Goal: Information Seeking & Learning: Learn about a topic

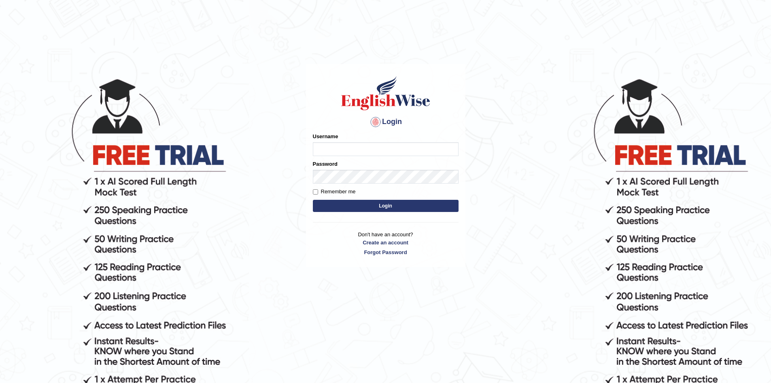
type input "sopheakdey"
click at [398, 206] on button "Login" at bounding box center [386, 206] width 146 height 12
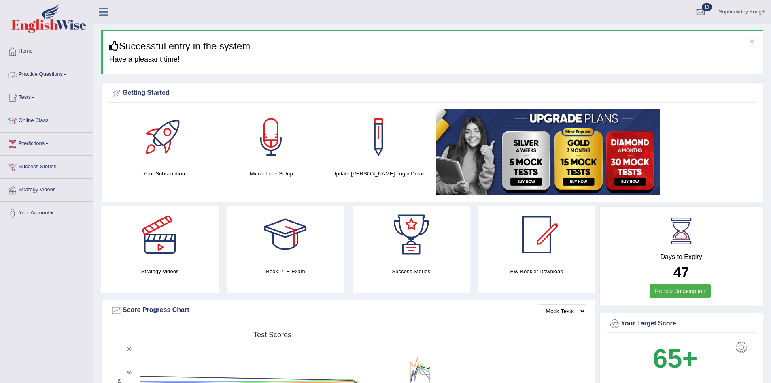
click at [68, 73] on link "Practice Questions" at bounding box center [46, 73] width 92 height 20
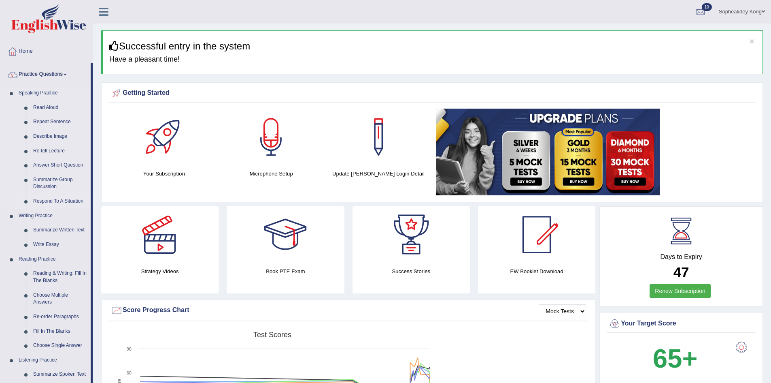
click at [72, 200] on link "Respond To A Situation" at bounding box center [60, 201] width 61 height 15
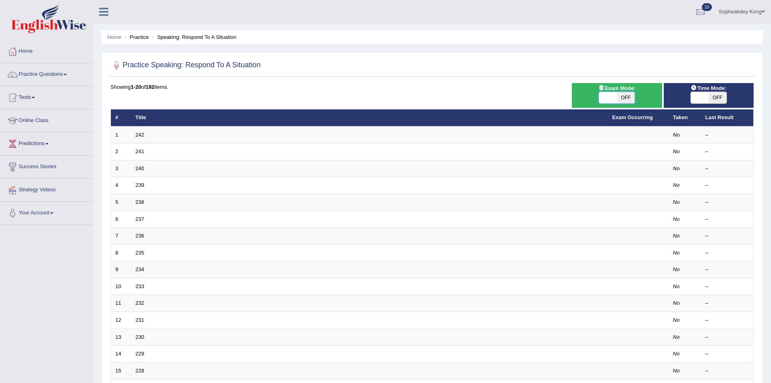
click at [611, 98] on span at bounding box center [608, 97] width 18 height 11
checkbox input "true"
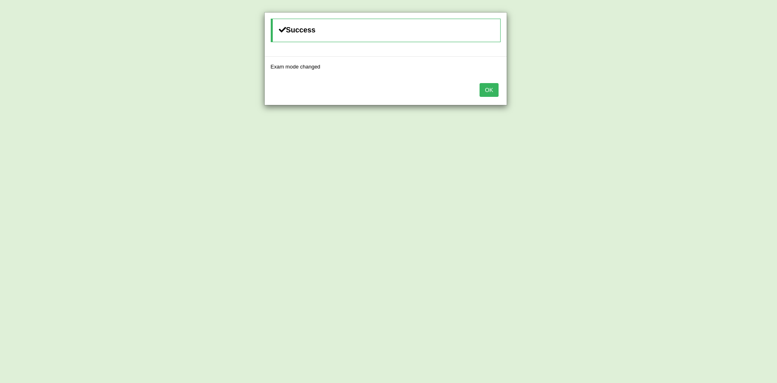
click at [491, 92] on button "OK" at bounding box center [489, 90] width 19 height 14
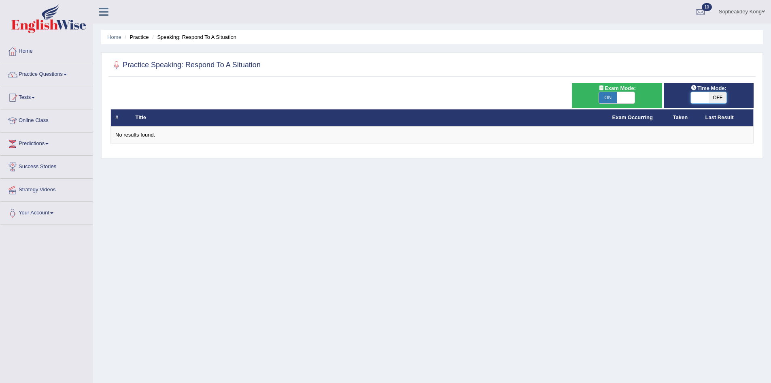
click at [698, 100] on span at bounding box center [700, 97] width 18 height 11
checkbox input "true"
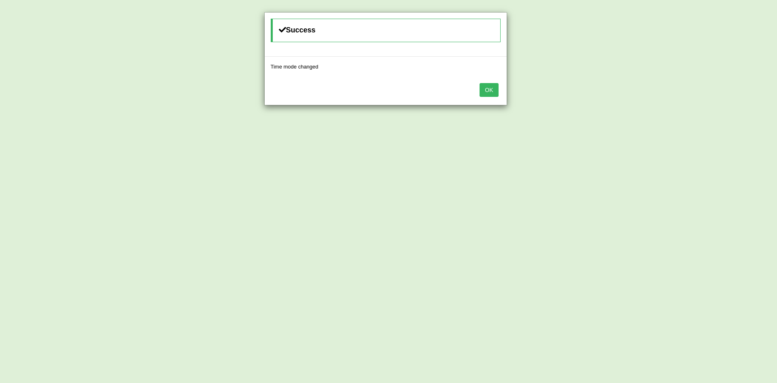
click at [487, 90] on button "OK" at bounding box center [489, 90] width 19 height 14
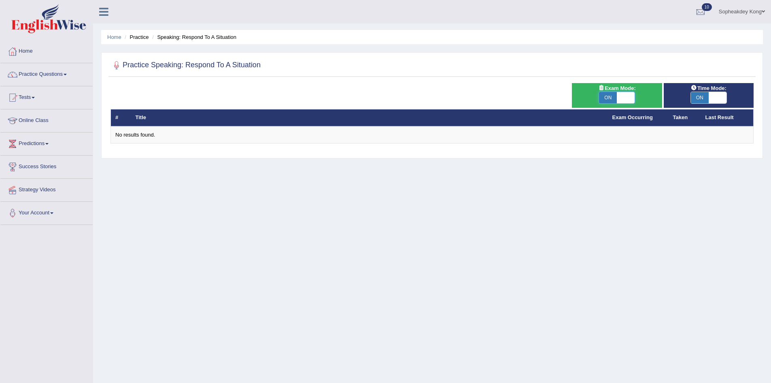
click at [631, 94] on span at bounding box center [626, 97] width 18 height 11
checkbox input "false"
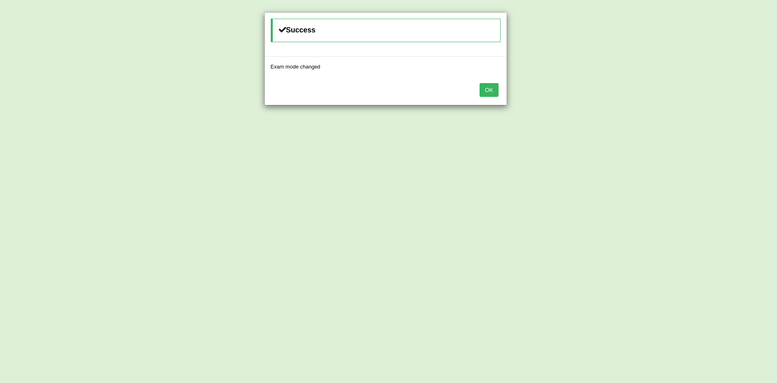
click at [490, 89] on button "OK" at bounding box center [489, 90] width 19 height 14
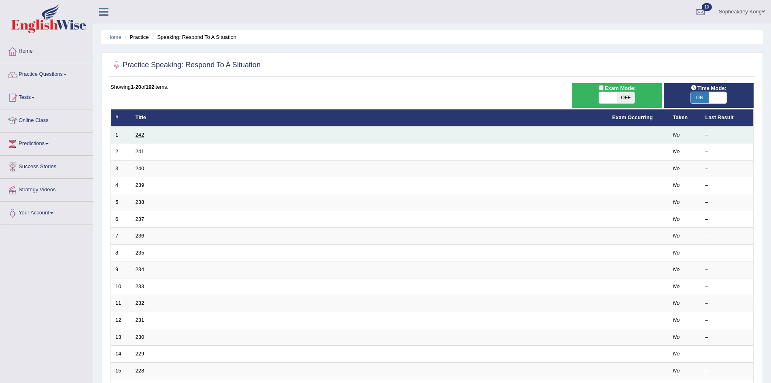
click at [141, 136] on link "242" at bounding box center [140, 135] width 9 height 6
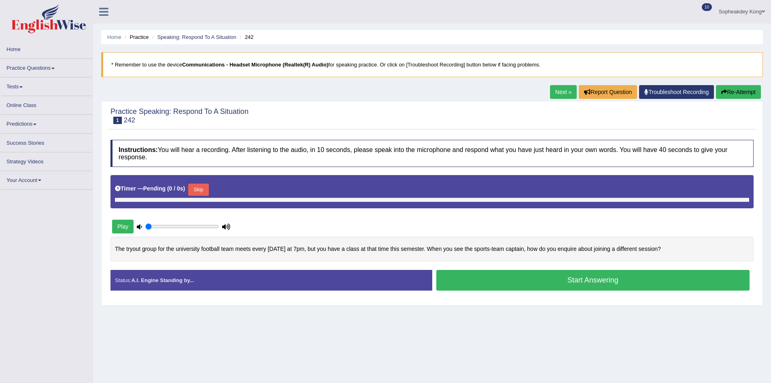
type input "0.45"
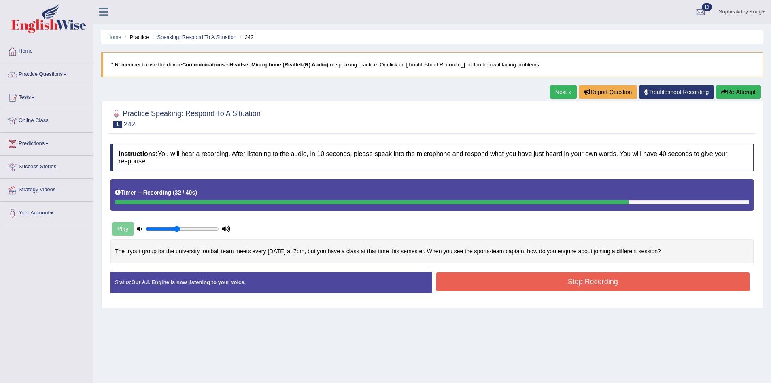
click at [507, 281] on button "Stop Recording" at bounding box center [593, 281] width 314 height 19
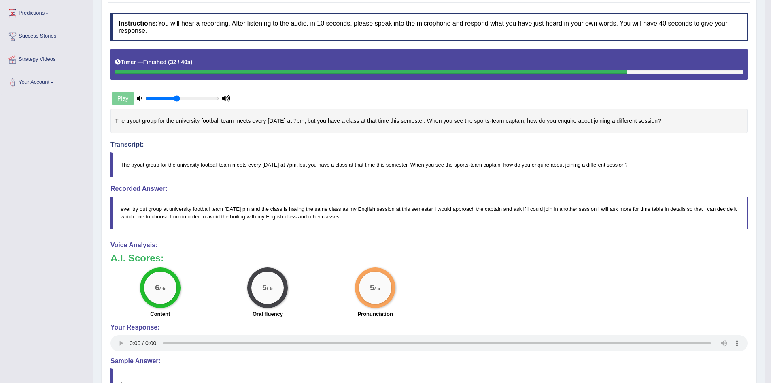
scroll to position [9, 0]
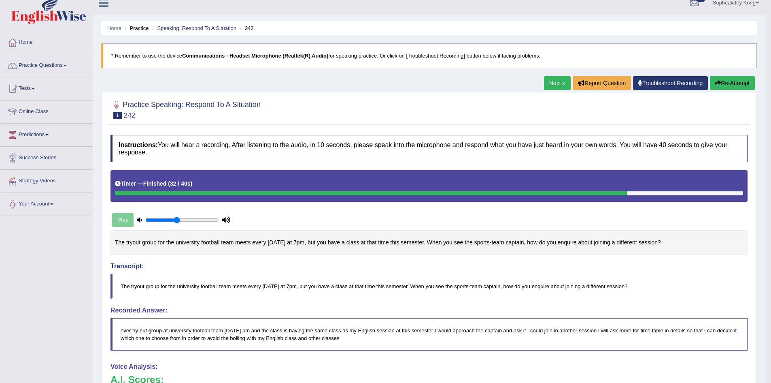
click at [550, 83] on link "Next »" at bounding box center [557, 83] width 27 height 14
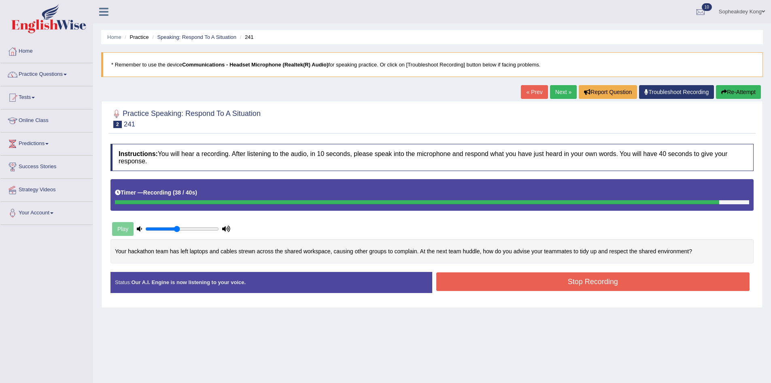
click at [562, 283] on button "Stop Recording" at bounding box center [593, 281] width 314 height 19
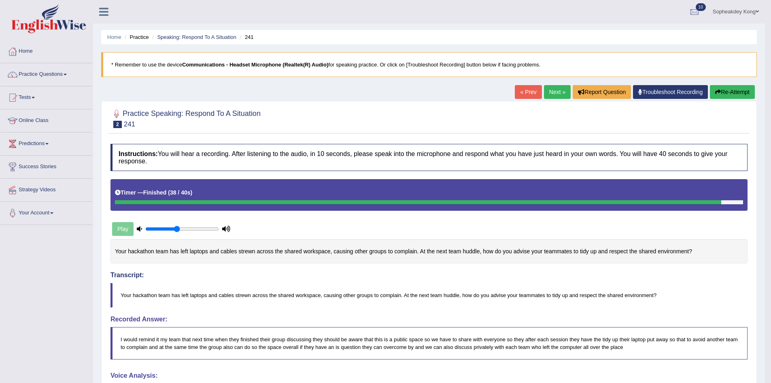
click at [552, 98] on link "Next »" at bounding box center [557, 92] width 27 height 14
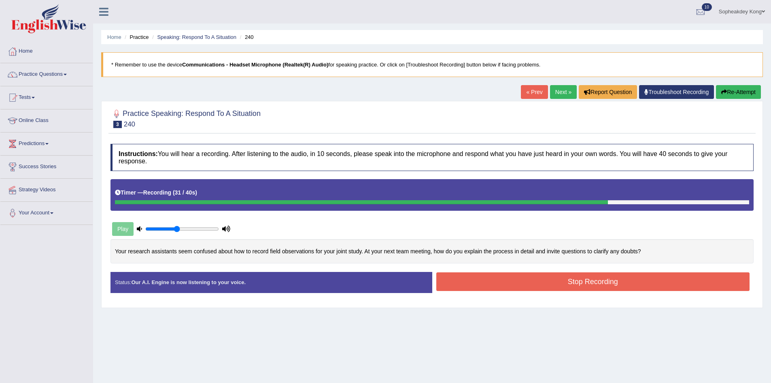
click at [572, 284] on button "Stop Recording" at bounding box center [593, 281] width 314 height 19
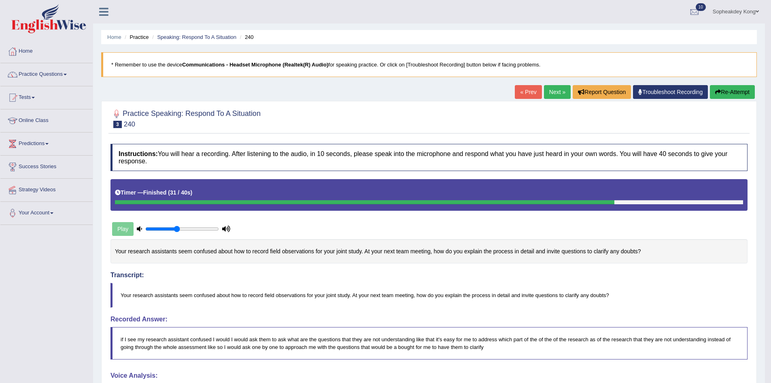
click at [736, 90] on button "Re-Attempt" at bounding box center [732, 92] width 45 height 14
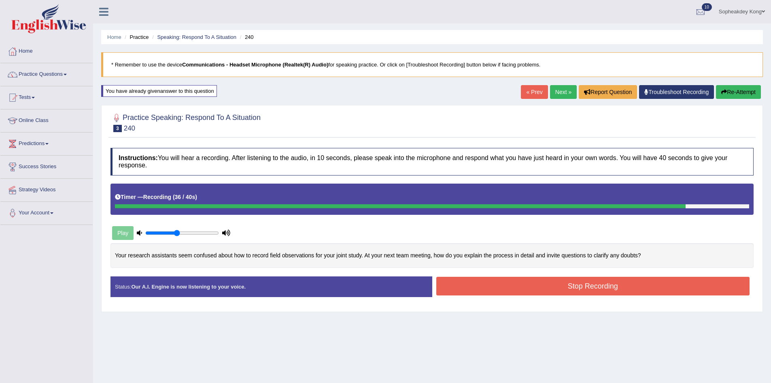
click at [487, 288] on button "Stop Recording" at bounding box center [593, 285] width 314 height 19
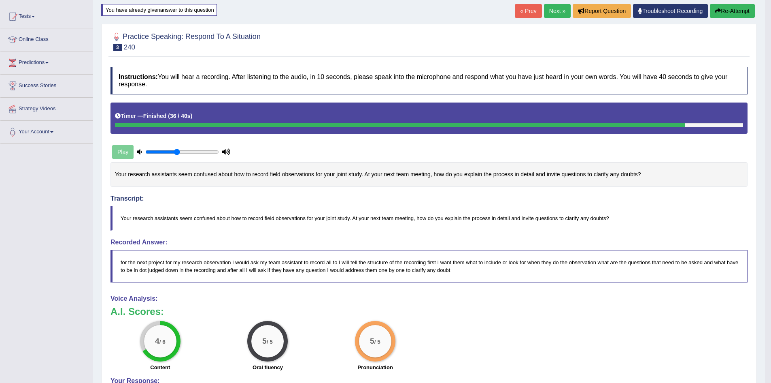
scroll to position [40, 0]
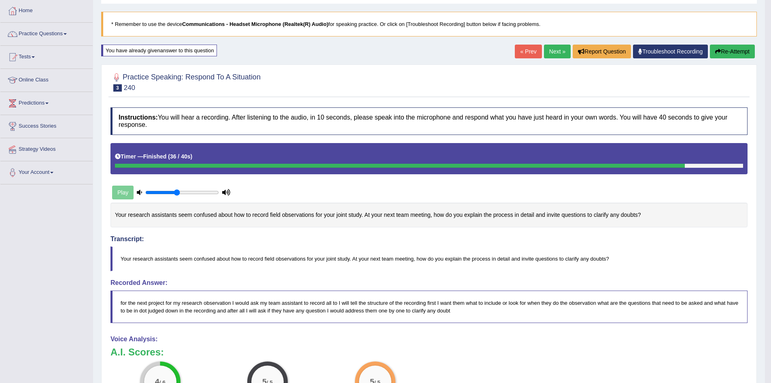
click at [555, 55] on link "Next »" at bounding box center [557, 52] width 27 height 14
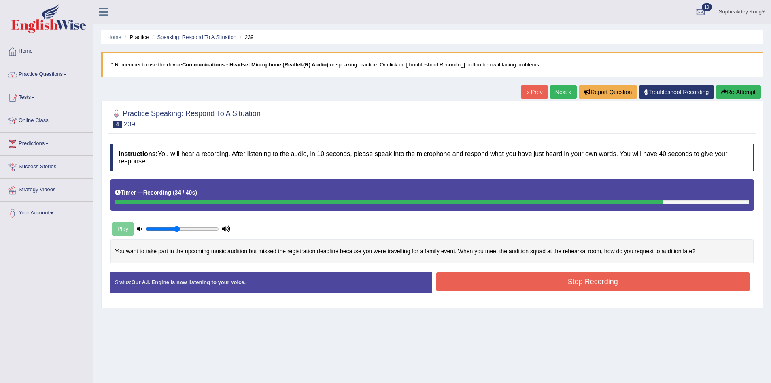
click at [535, 283] on button "Stop Recording" at bounding box center [593, 281] width 314 height 19
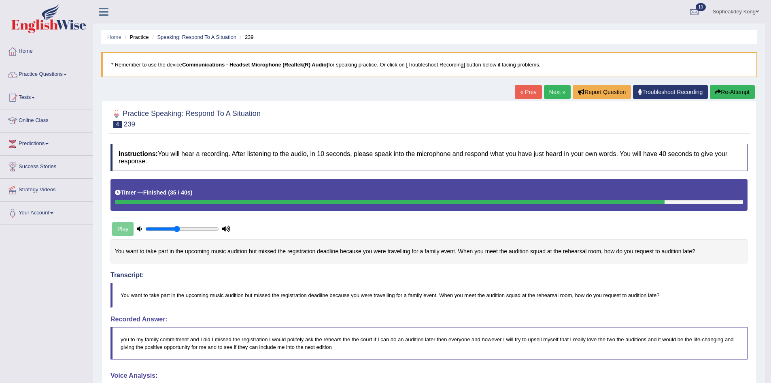
click at [725, 90] on button "Re-Attempt" at bounding box center [732, 92] width 45 height 14
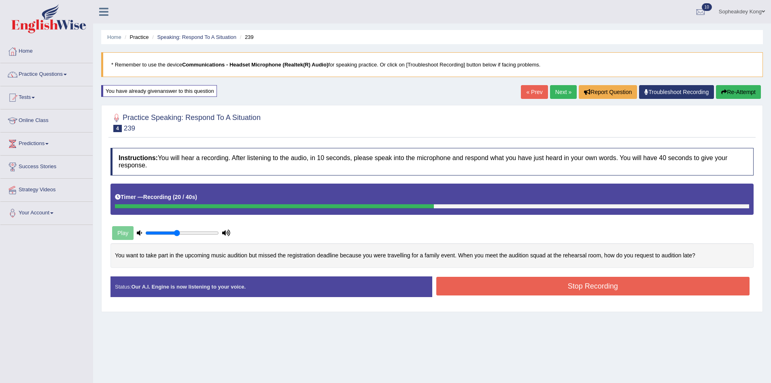
click at [600, 290] on button "Stop Recording" at bounding box center [593, 285] width 314 height 19
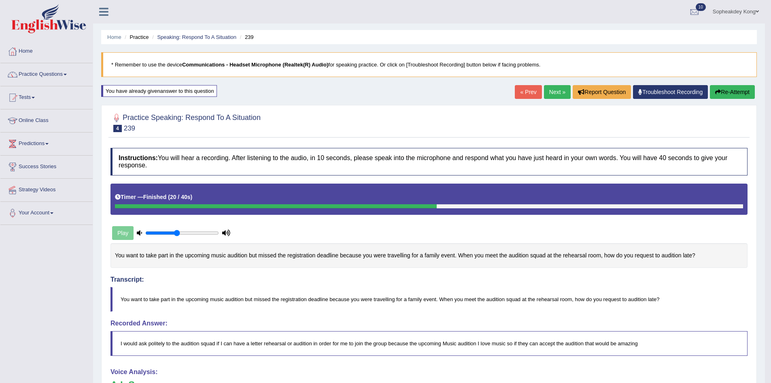
click at [731, 87] on button "Re-Attempt" at bounding box center [732, 92] width 45 height 14
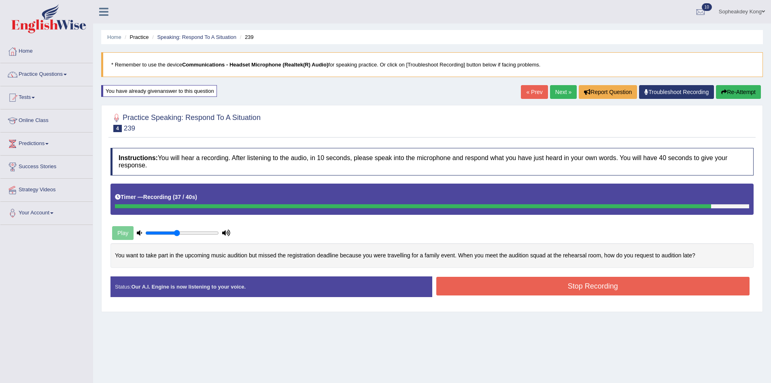
click at [500, 287] on button "Stop Recording" at bounding box center [593, 285] width 314 height 19
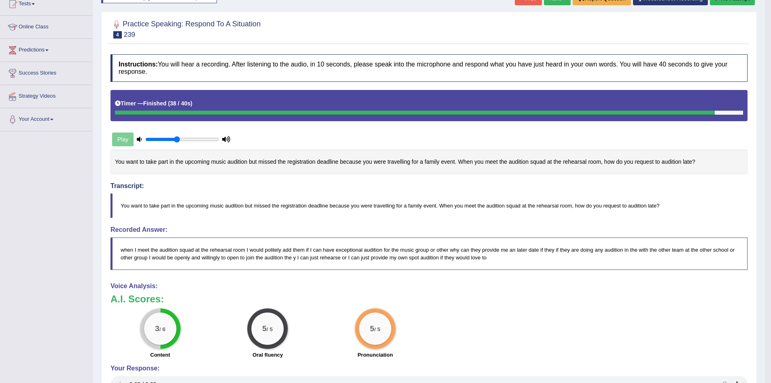
scroll to position [53, 0]
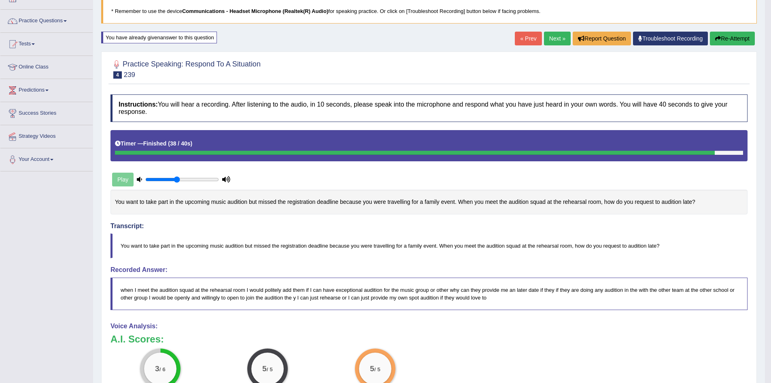
click at [555, 38] on link "Next »" at bounding box center [557, 39] width 27 height 14
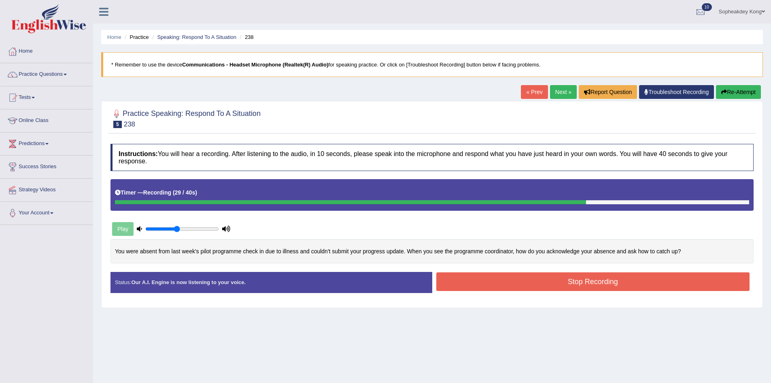
click at [557, 285] on button "Stop Recording" at bounding box center [593, 281] width 314 height 19
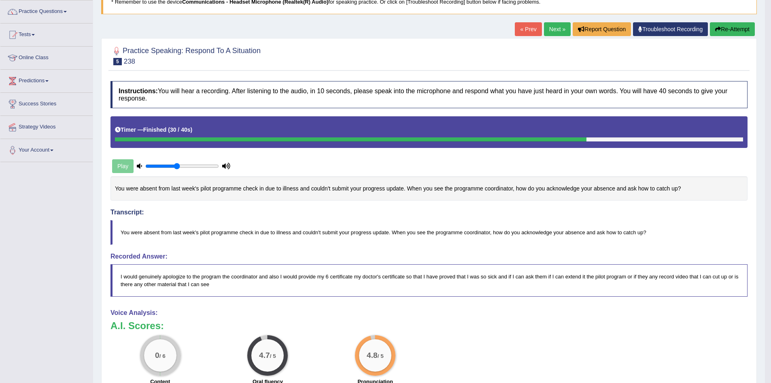
scroll to position [49, 0]
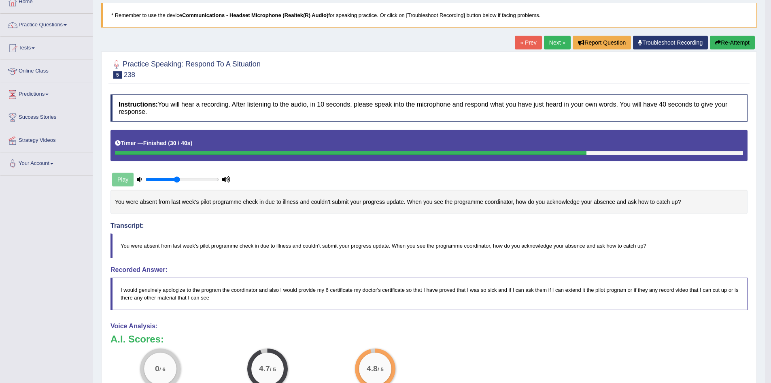
click at [725, 40] on button "Re-Attempt" at bounding box center [732, 43] width 45 height 14
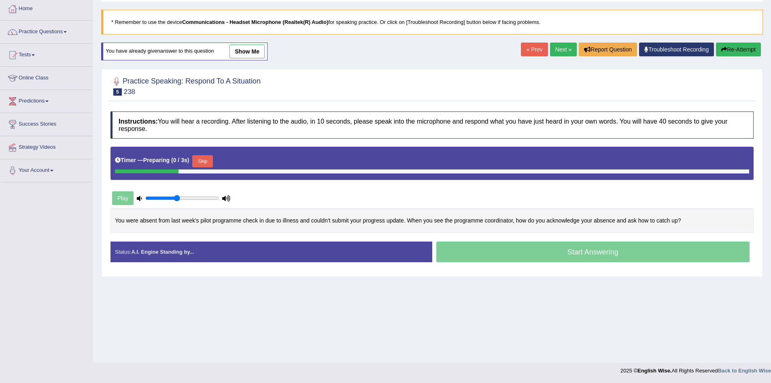
scroll to position [43, 0]
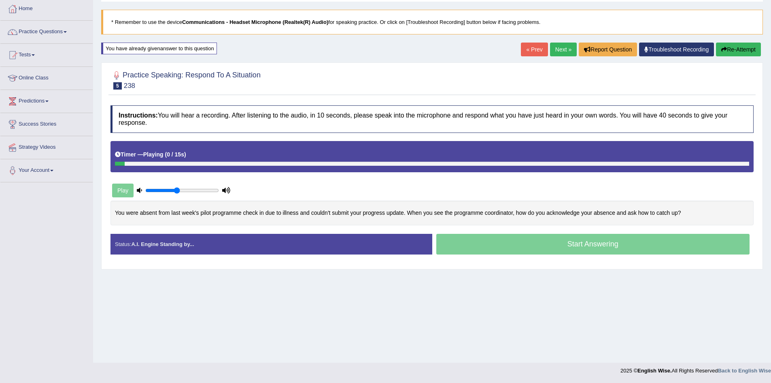
click at [204, 159] on div "Timer — Playing ( 0 / 15s ) Skip" at bounding box center [432, 154] width 634 height 14
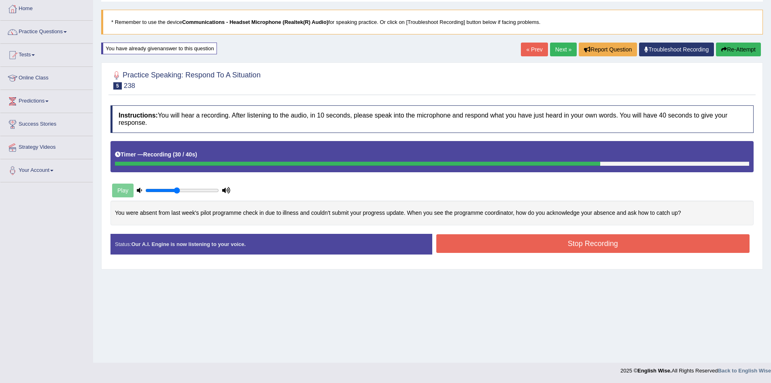
click at [529, 244] on button "Stop Recording" at bounding box center [593, 243] width 314 height 19
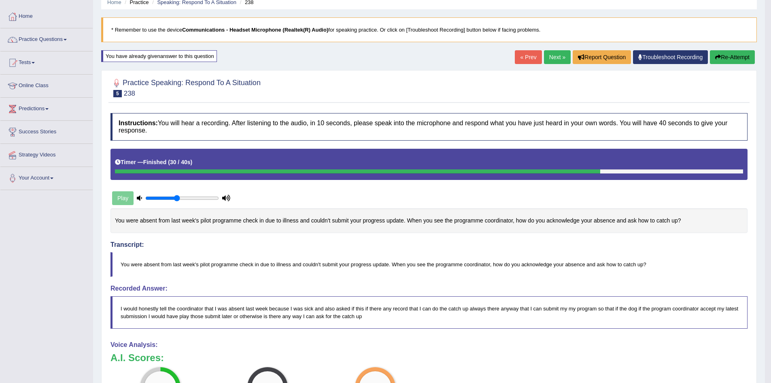
scroll to position [0, 0]
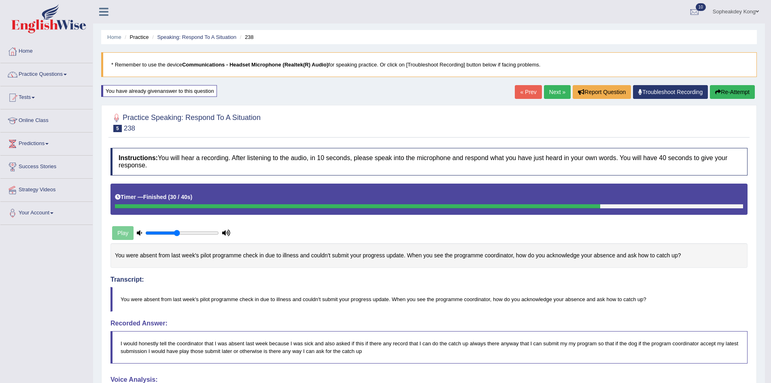
click at [728, 91] on button "Re-Attempt" at bounding box center [732, 92] width 45 height 14
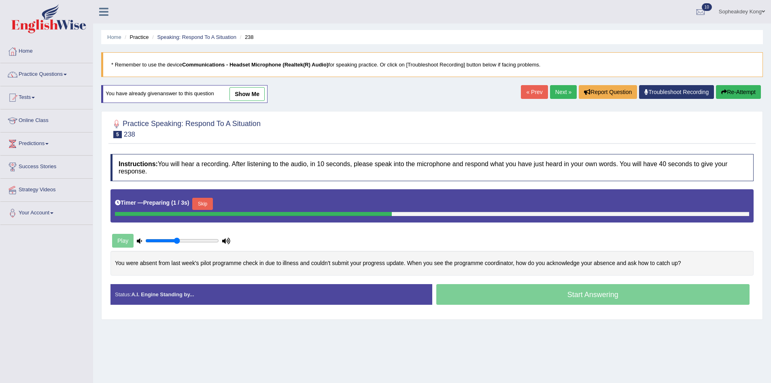
click at [209, 205] on button "Skip" at bounding box center [202, 204] width 20 height 12
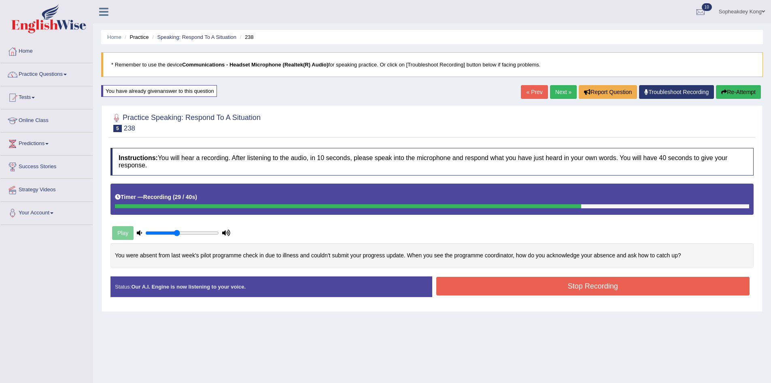
click at [446, 286] on button "Stop Recording" at bounding box center [593, 285] width 314 height 19
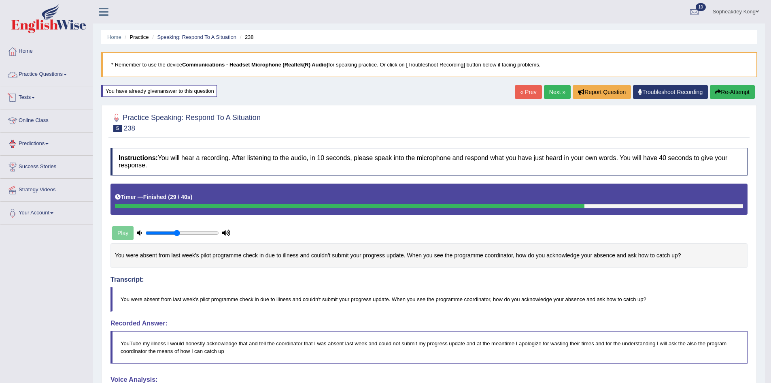
click at [66, 79] on link "Practice Questions" at bounding box center [46, 73] width 92 height 20
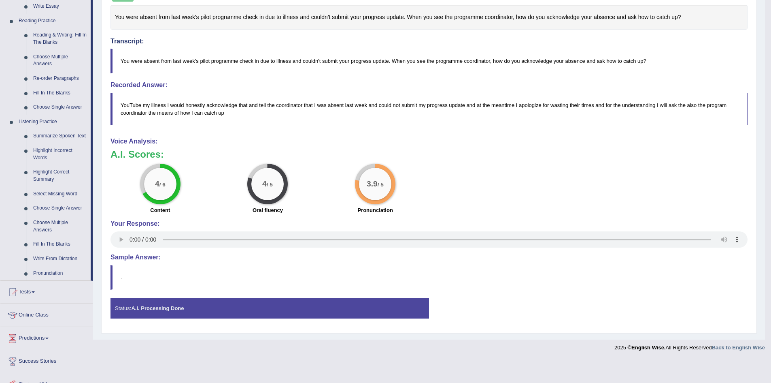
scroll to position [275, 0]
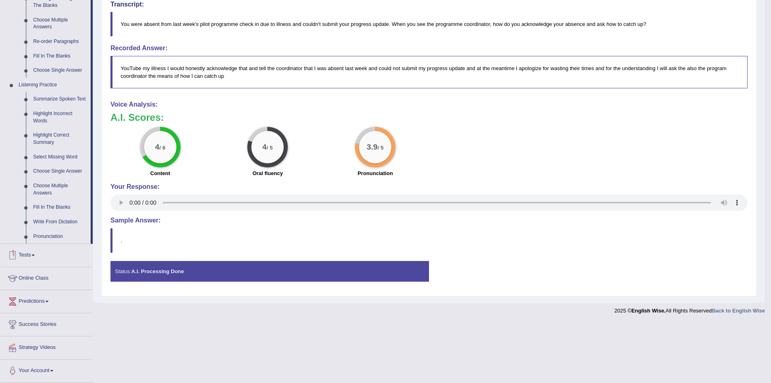
click at [31, 260] on link "Tests" at bounding box center [46, 254] width 92 height 20
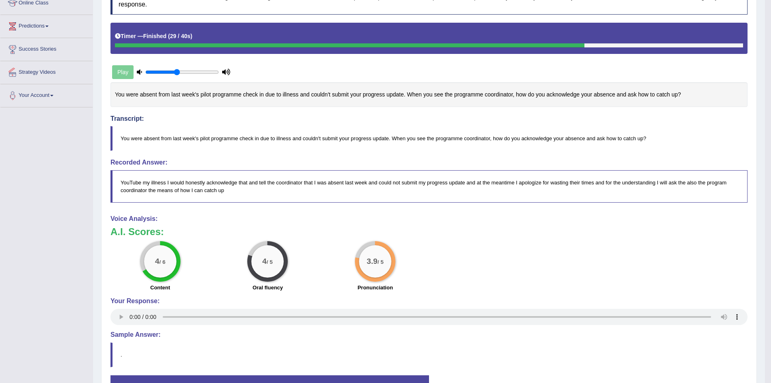
scroll to position [39, 0]
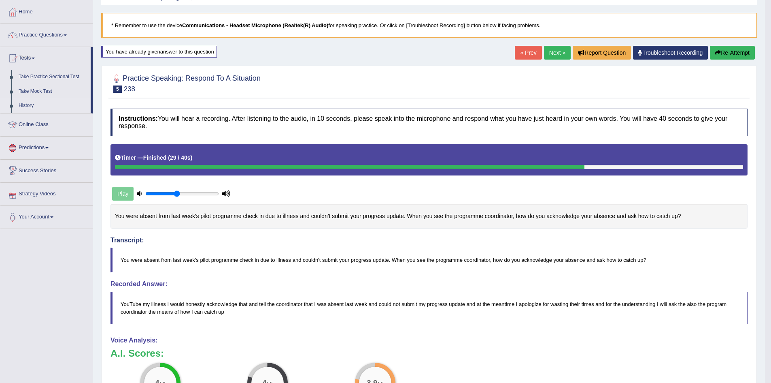
click at [35, 102] on link "History" at bounding box center [53, 105] width 76 height 15
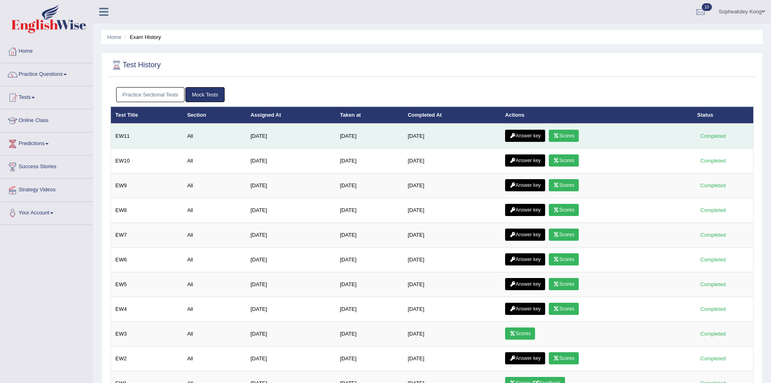
click at [543, 134] on link "Answer key" at bounding box center [525, 136] width 40 height 12
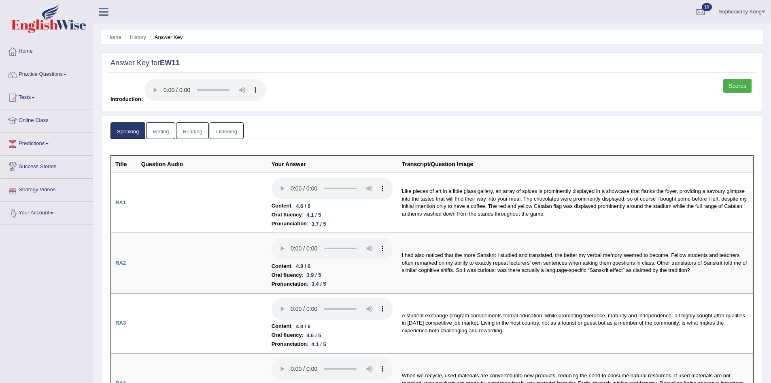
click at [225, 132] on link "Listening" at bounding box center [227, 130] width 34 height 17
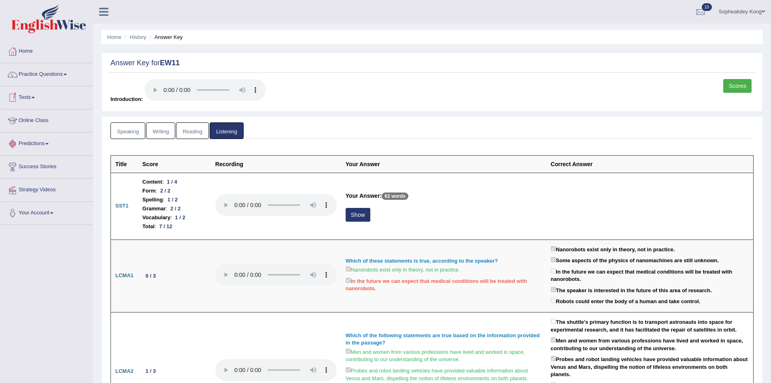
click at [36, 96] on link "Tests" at bounding box center [46, 96] width 92 height 20
click at [27, 144] on link "History" at bounding box center [53, 145] width 76 height 15
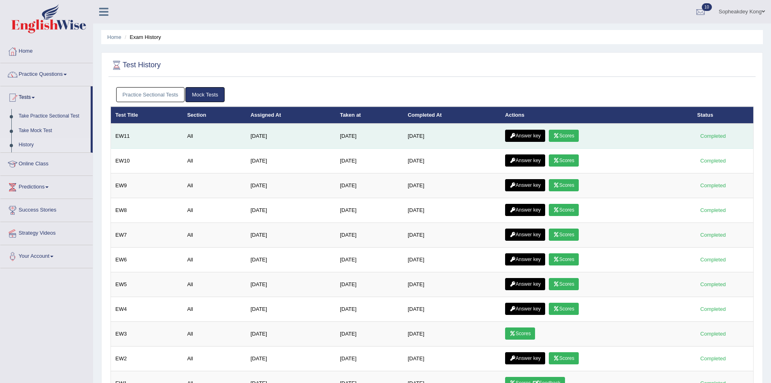
click at [579, 137] on link "Scores" at bounding box center [564, 136] width 30 height 12
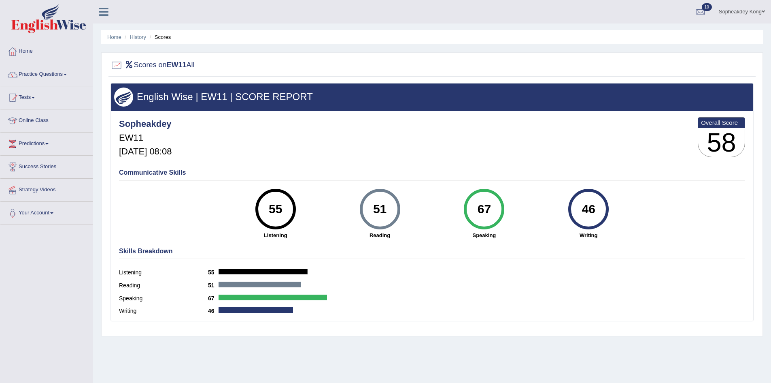
click at [35, 98] on span at bounding box center [33, 98] width 3 height 2
click at [26, 144] on link "History" at bounding box center [53, 145] width 76 height 15
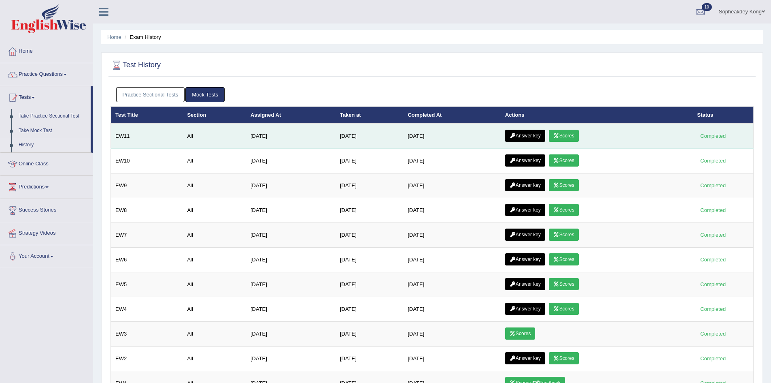
click at [526, 138] on link "Answer key" at bounding box center [525, 136] width 40 height 12
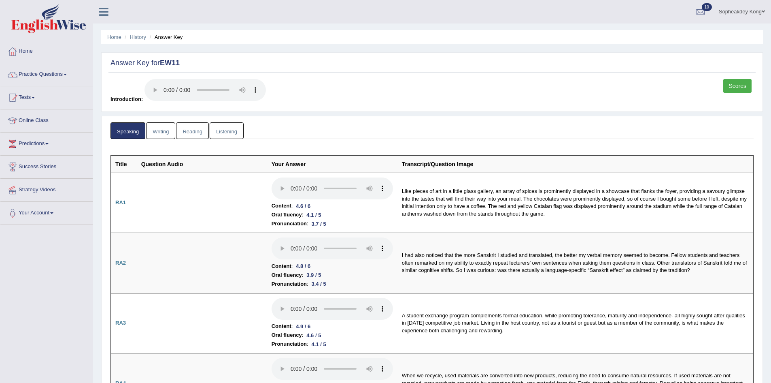
click at [164, 129] on link "Writing" at bounding box center [160, 130] width 29 height 17
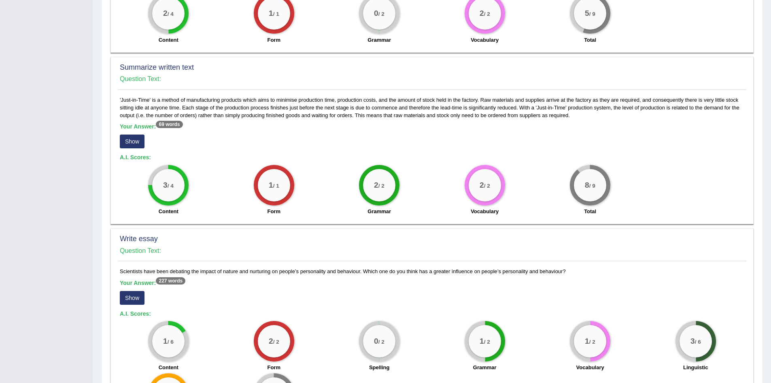
scroll to position [403, 0]
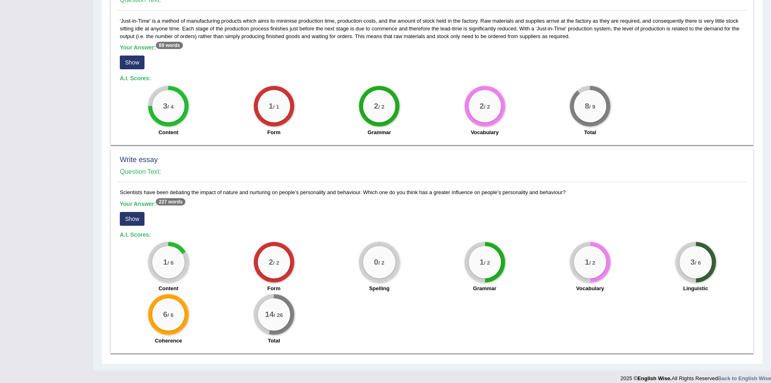
click at [138, 212] on button "Show" at bounding box center [132, 219] width 25 height 14
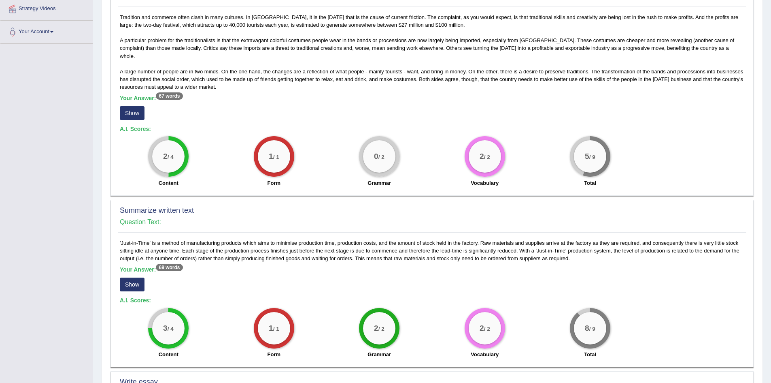
scroll to position [60, 0]
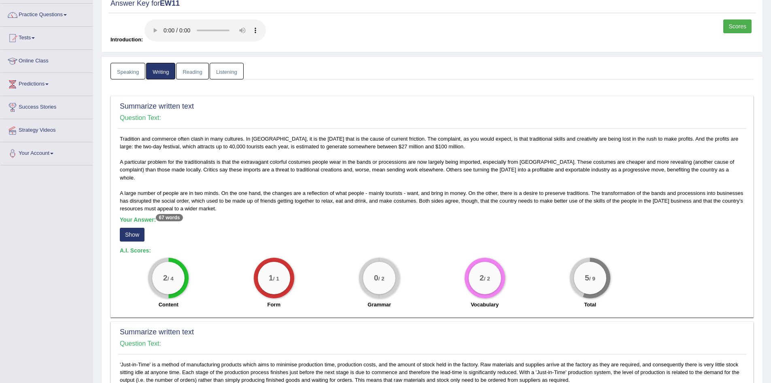
click at [134, 229] on button "Show" at bounding box center [132, 234] width 25 height 14
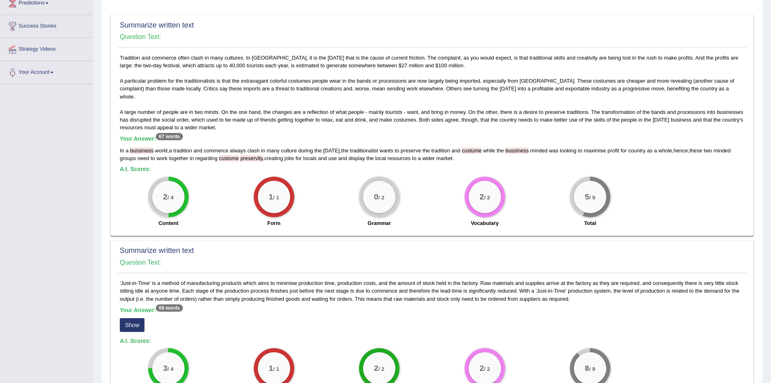
scroll to position [0, 0]
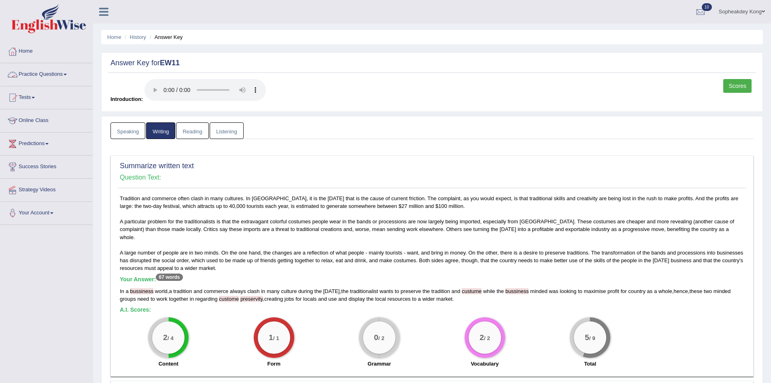
click at [35, 98] on span at bounding box center [33, 98] width 3 height 2
click at [42, 129] on link "Take Mock Test" at bounding box center [53, 130] width 76 height 15
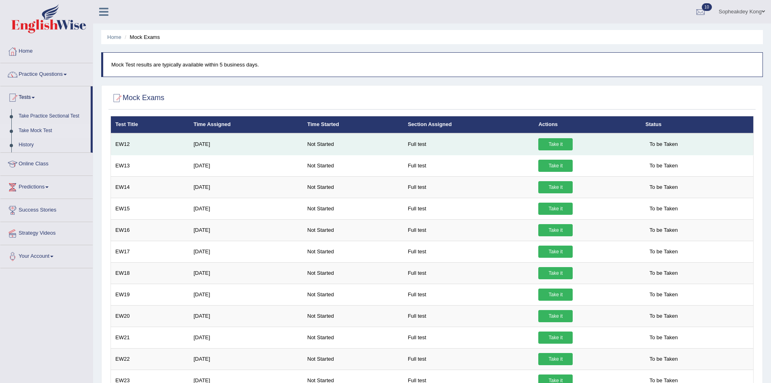
click at [555, 143] on link "Take it" at bounding box center [555, 144] width 34 height 12
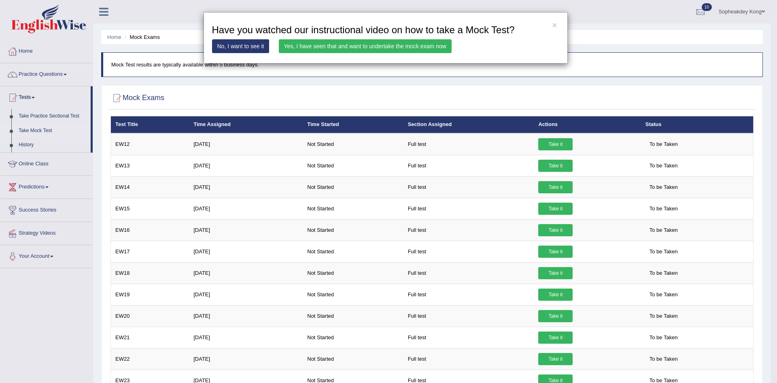
click at [315, 48] on link "Yes, I have seen that and want to undertake the mock exam now" at bounding box center [365, 46] width 173 height 14
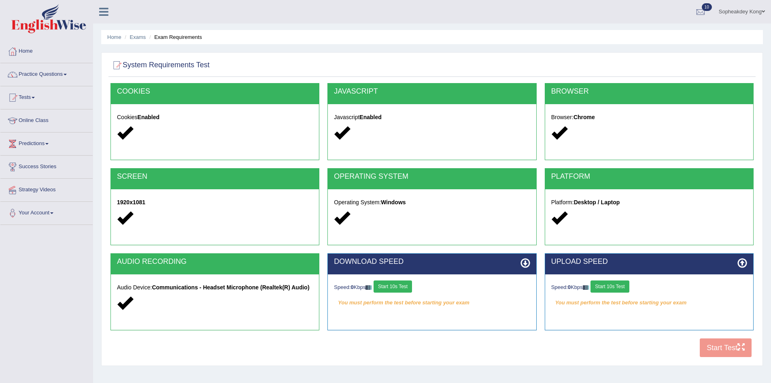
click at [402, 287] on button "Start 10s Test" at bounding box center [393, 286] width 38 height 12
click at [611, 287] on button "Start 10s Test" at bounding box center [610, 286] width 38 height 12
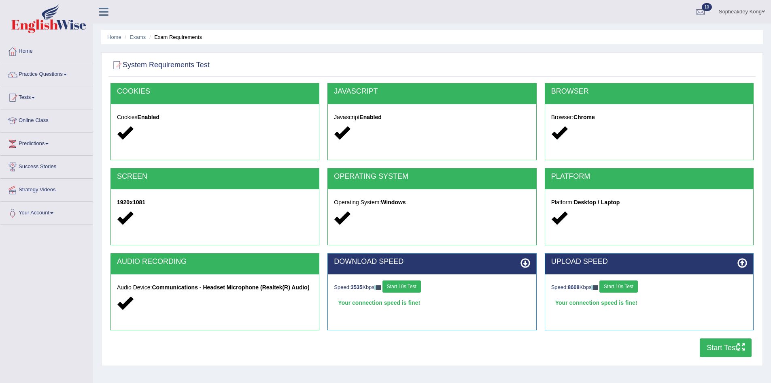
click at [717, 346] on button "Start Test" at bounding box center [726, 347] width 52 height 19
